Goal: Task Accomplishment & Management: Manage account settings

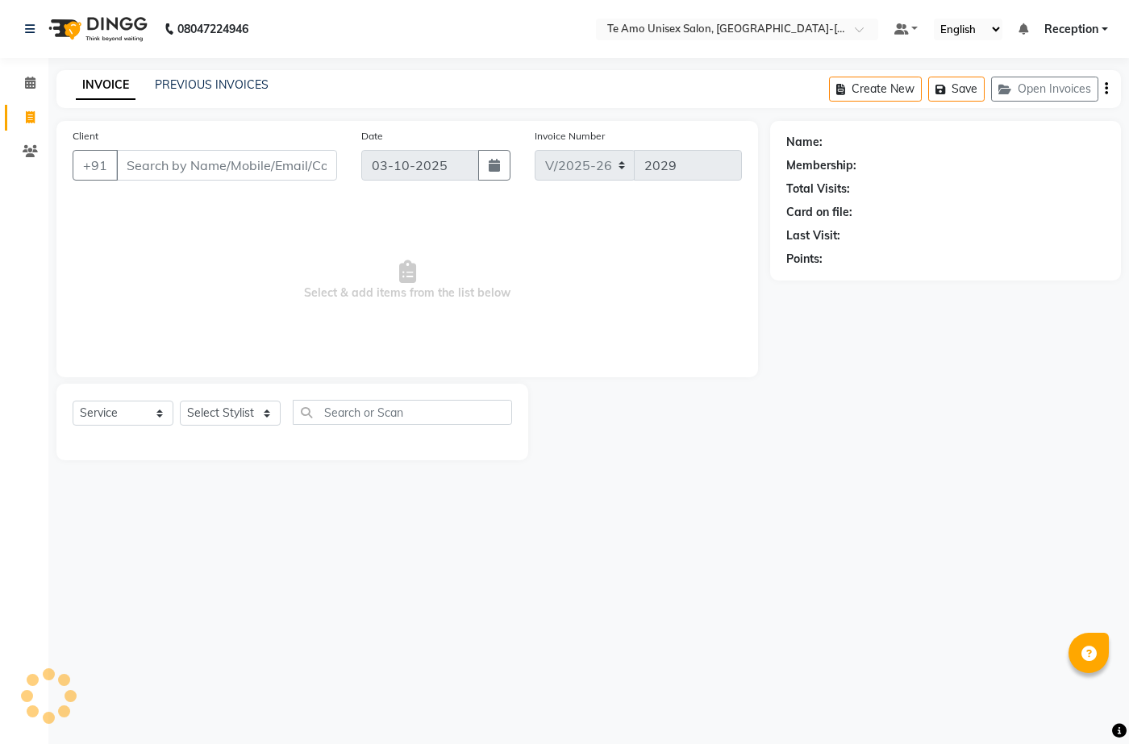
select select "7836"
select select "service"
click at [31, 87] on icon at bounding box center [30, 83] width 10 height 12
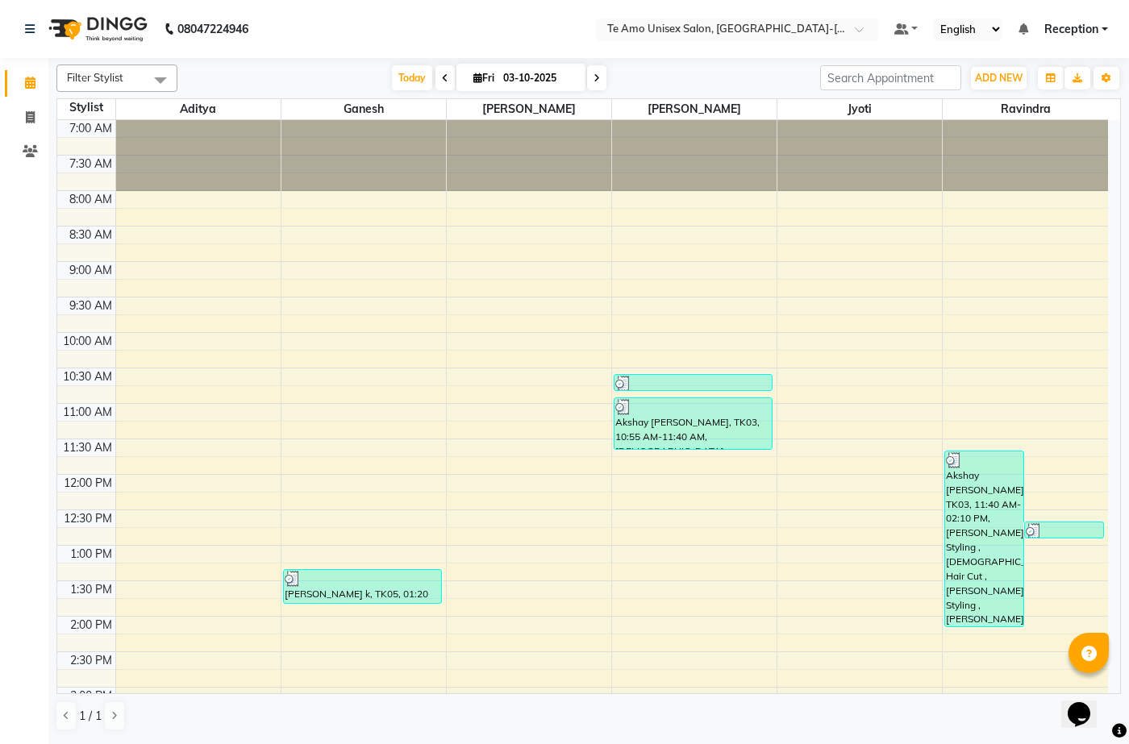
click at [1106, 31] on link "Reception" at bounding box center [1076, 29] width 64 height 17
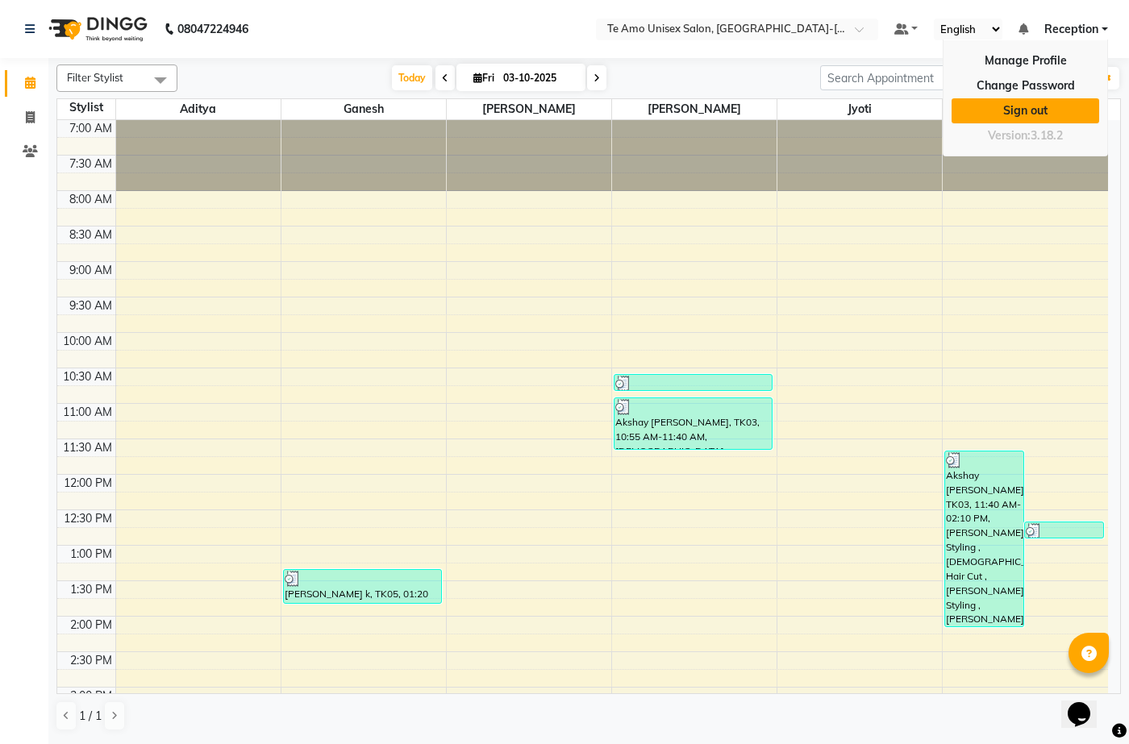
click at [1042, 102] on link "Sign out" at bounding box center [1025, 110] width 148 height 25
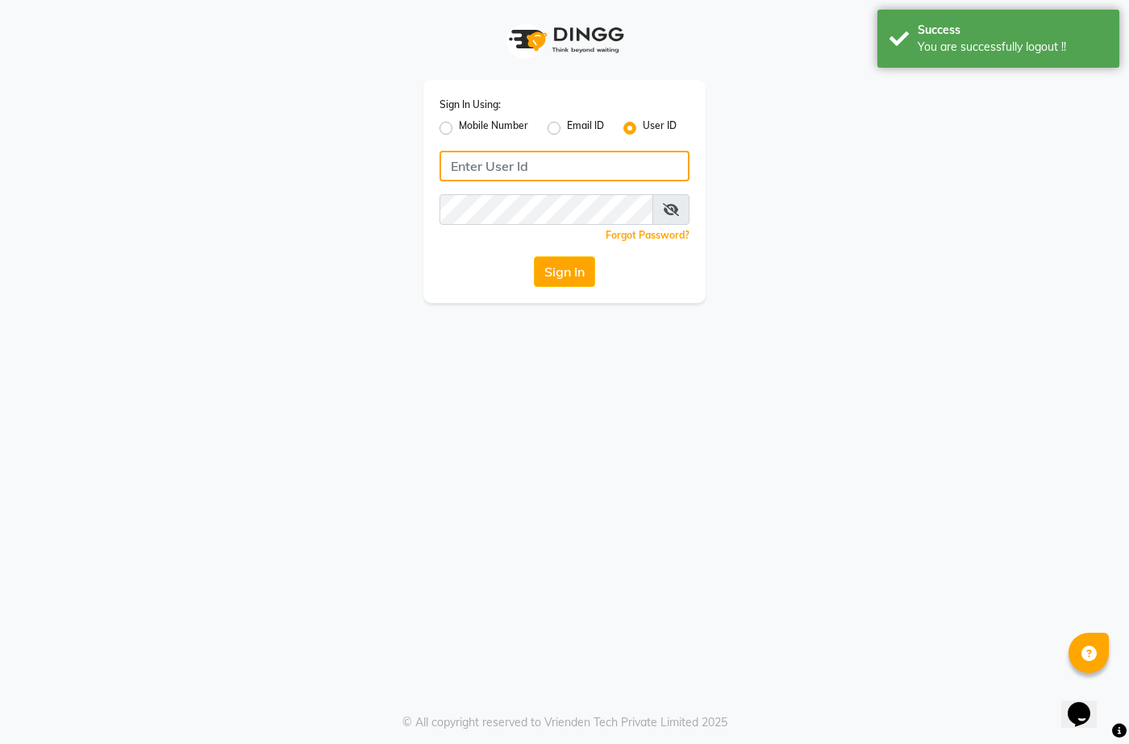
type input "7276004957"
click at [459, 125] on label "Mobile Number" at bounding box center [493, 128] width 69 height 19
click at [459, 125] on input "Mobile Number" at bounding box center [464, 124] width 10 height 10
radio input "true"
radio input "false"
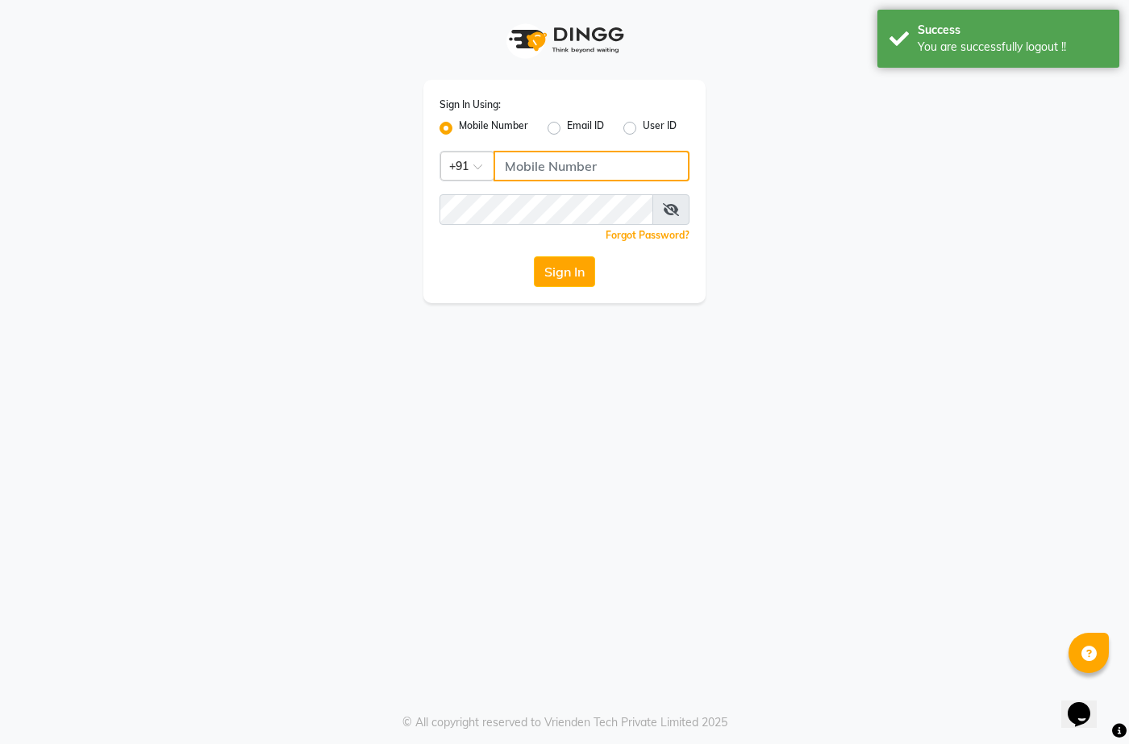
click at [618, 160] on input "Username" at bounding box center [591, 166] width 196 height 31
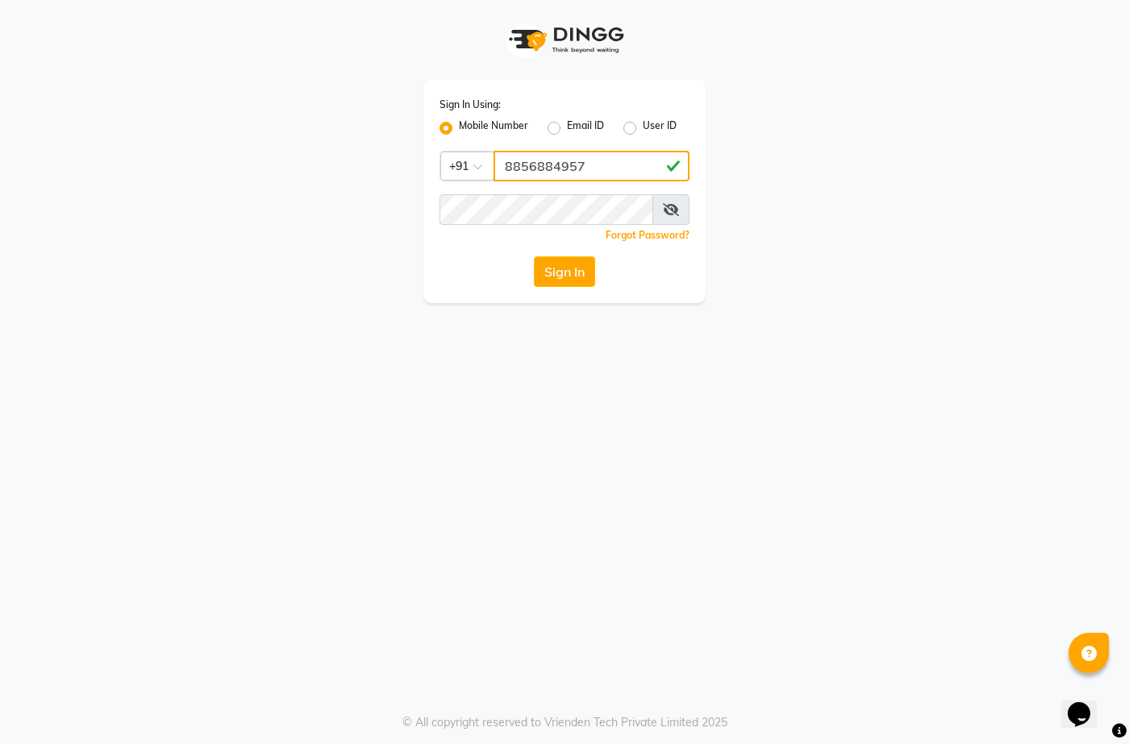
type input "8856884957"
click at [439, 248] on div "Sign In Using: Mobile Number Email ID User ID Country Code × [PHONE_NUMBER] Rem…" at bounding box center [564, 191] width 282 height 223
click at [564, 260] on button "Sign In" at bounding box center [564, 271] width 61 height 31
